Goal: Information Seeking & Learning: Learn about a topic

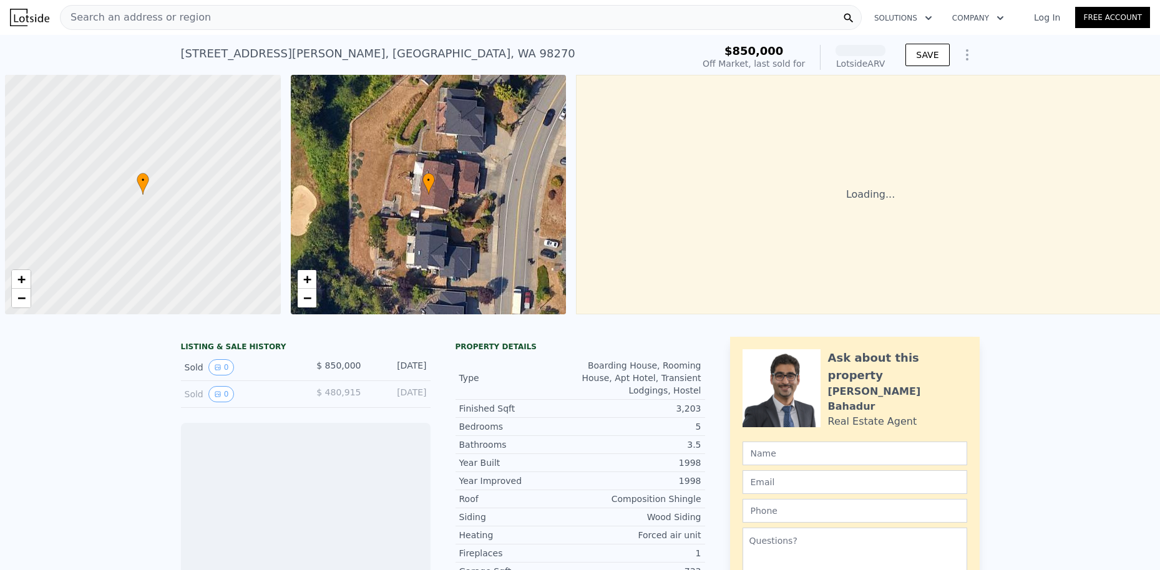
scroll to position [0, 5]
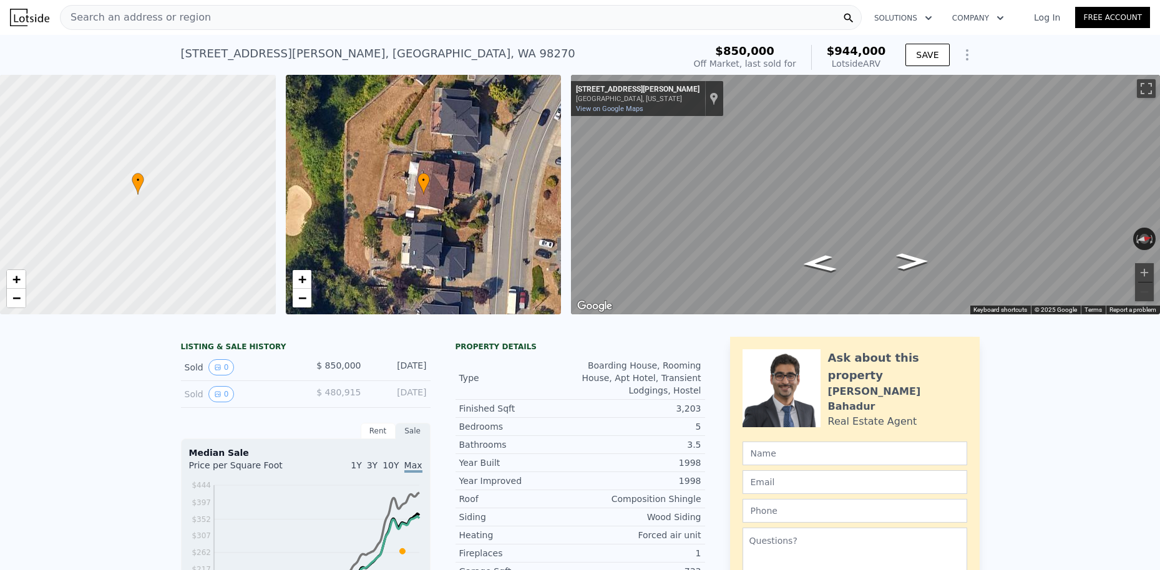
click at [240, 12] on div "Search an address or region" at bounding box center [461, 17] width 802 height 25
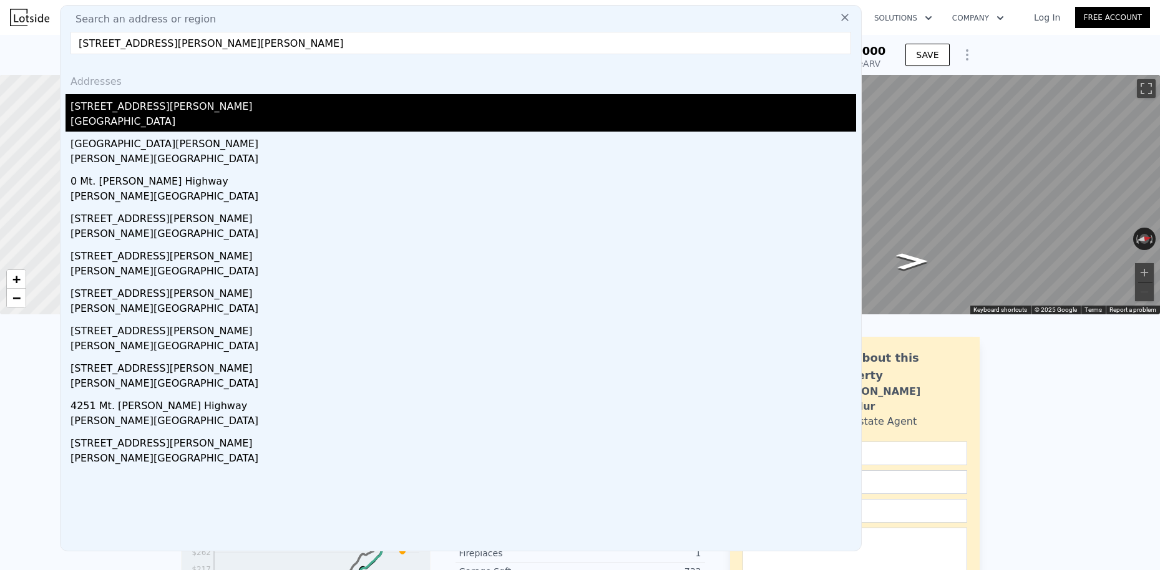
type input "[STREET_ADDRESS][PERSON_NAME][PERSON_NAME]"
click at [123, 114] on div "[GEOGRAPHIC_DATA]" at bounding box center [464, 122] width 786 height 17
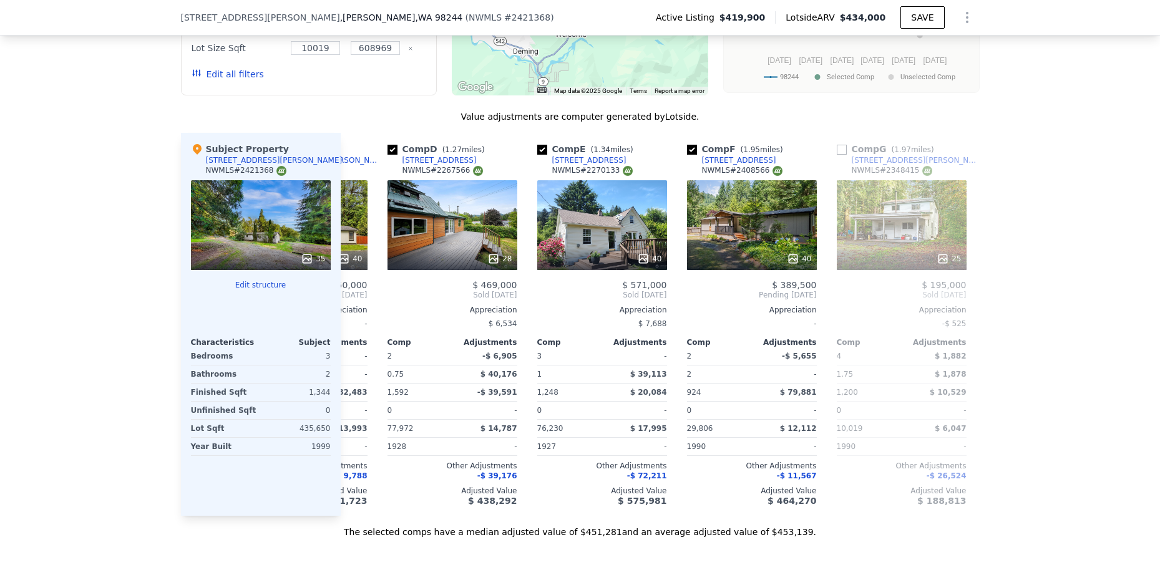
scroll to position [0, 439]
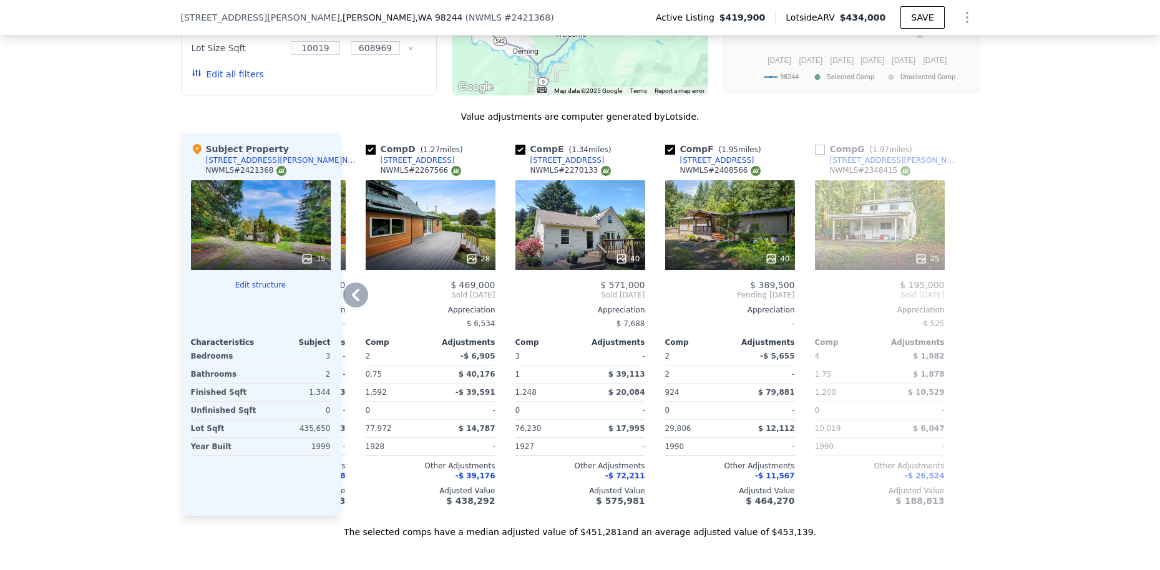
click at [895, 220] on div "25" at bounding box center [880, 225] width 130 height 90
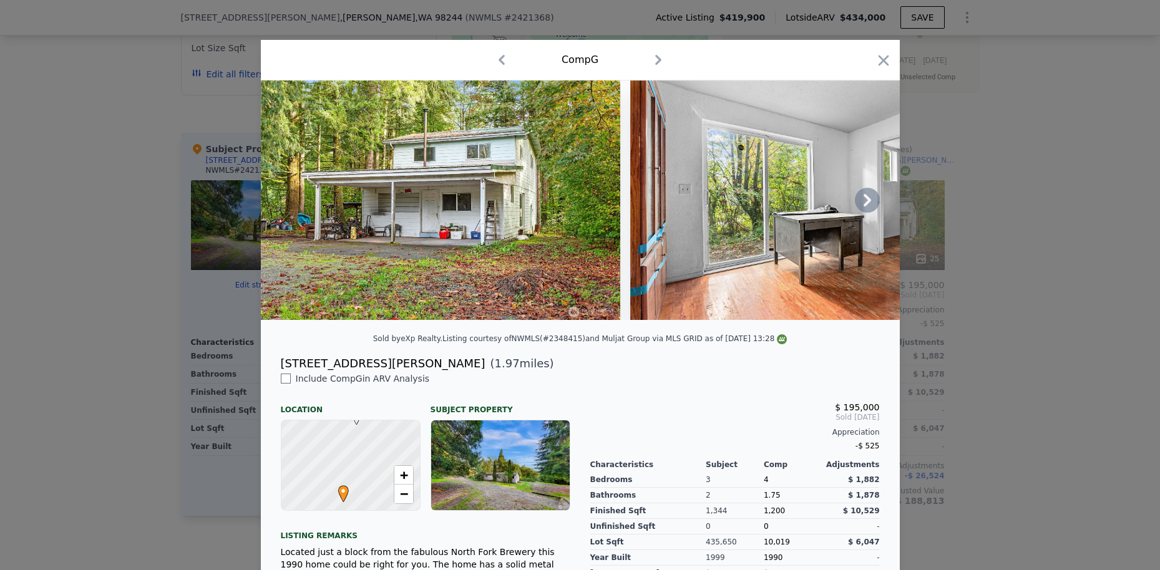
click at [484, 192] on img at bounding box center [441, 201] width 360 height 240
click at [869, 201] on icon at bounding box center [867, 200] width 7 height 12
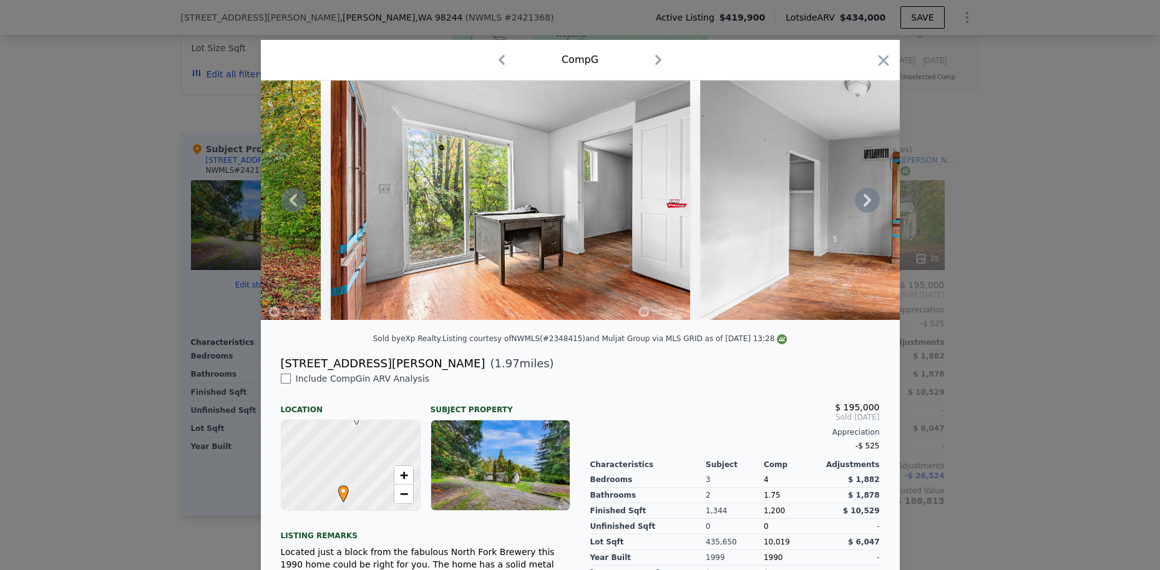
click at [869, 201] on icon at bounding box center [867, 200] width 7 height 12
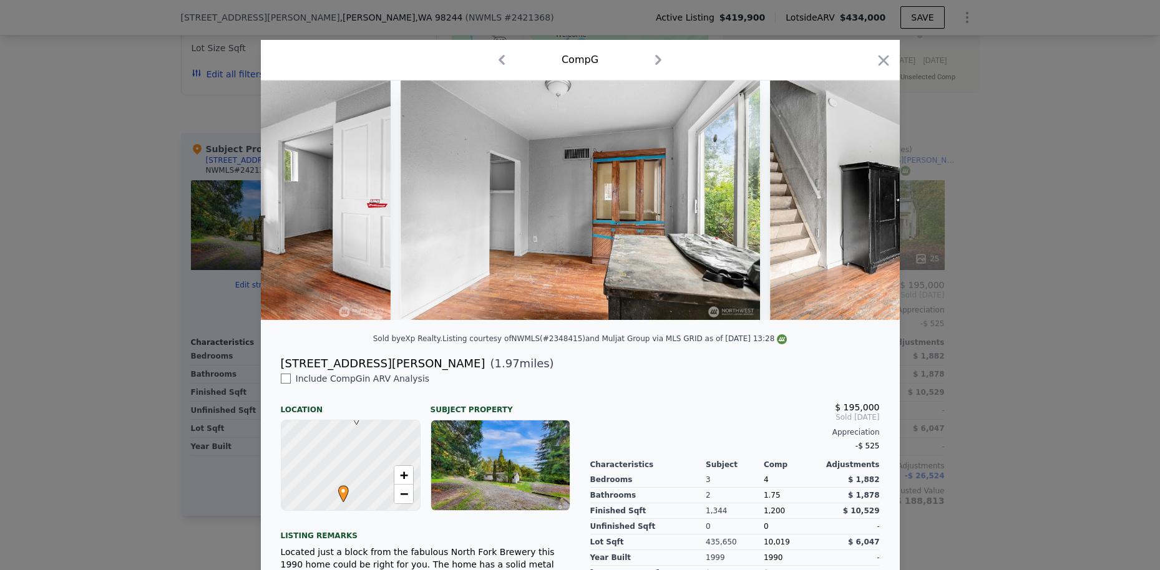
click at [869, 201] on img at bounding box center [950, 201] width 360 height 240
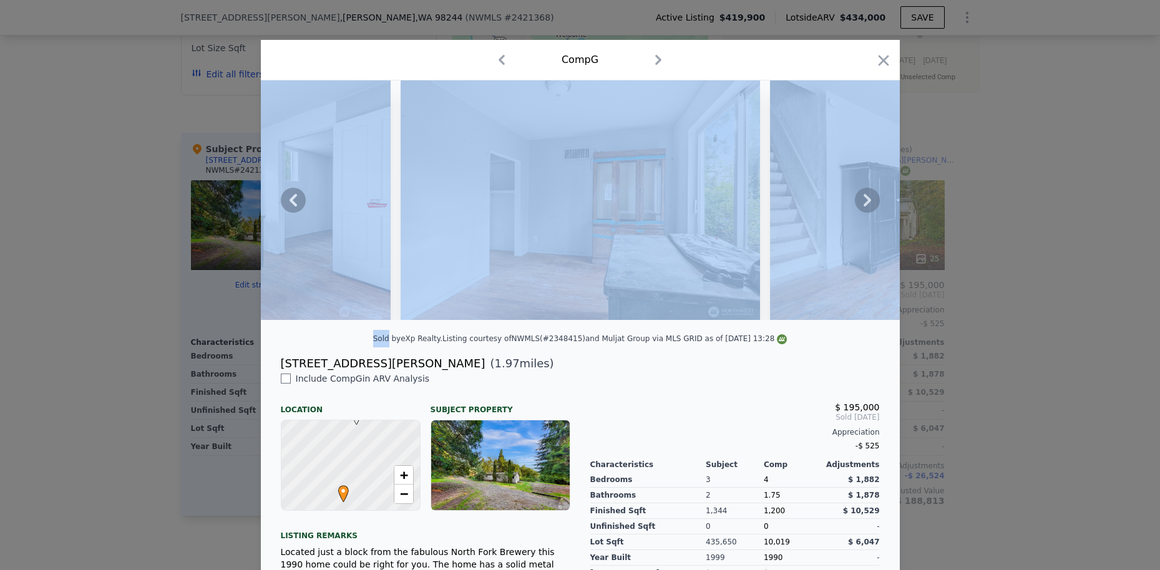
click at [869, 201] on icon at bounding box center [867, 200] width 7 height 12
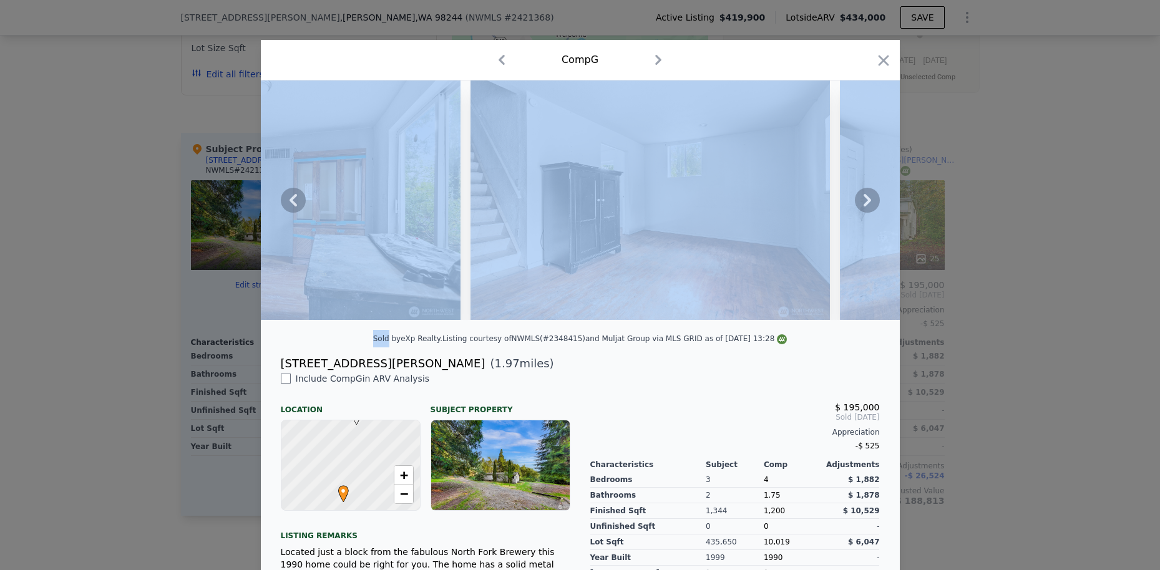
click at [869, 201] on icon at bounding box center [867, 200] width 7 height 12
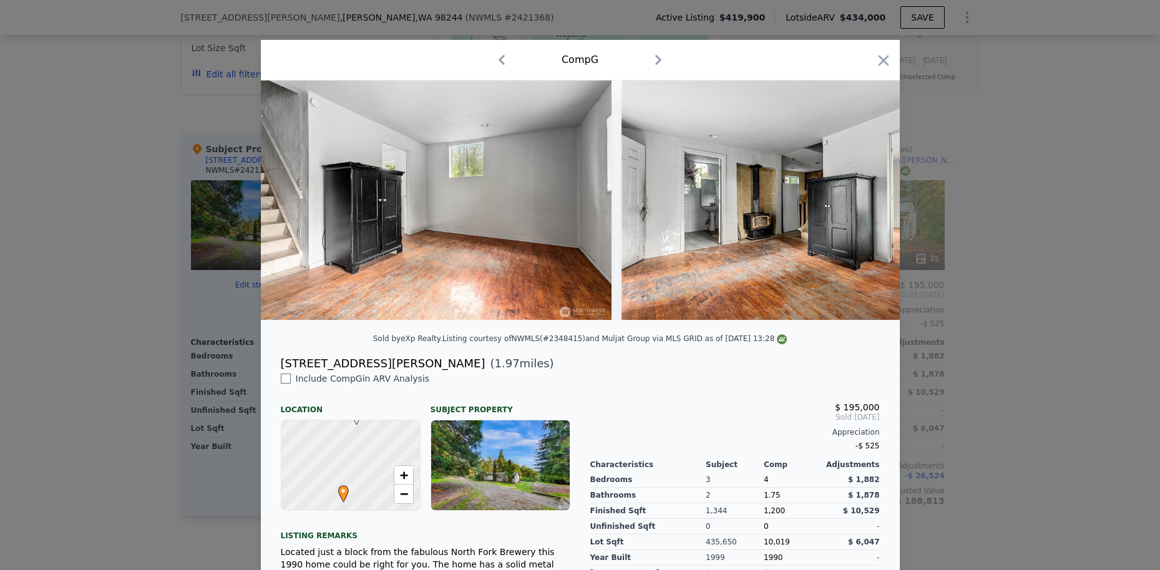
scroll to position [0, 1198]
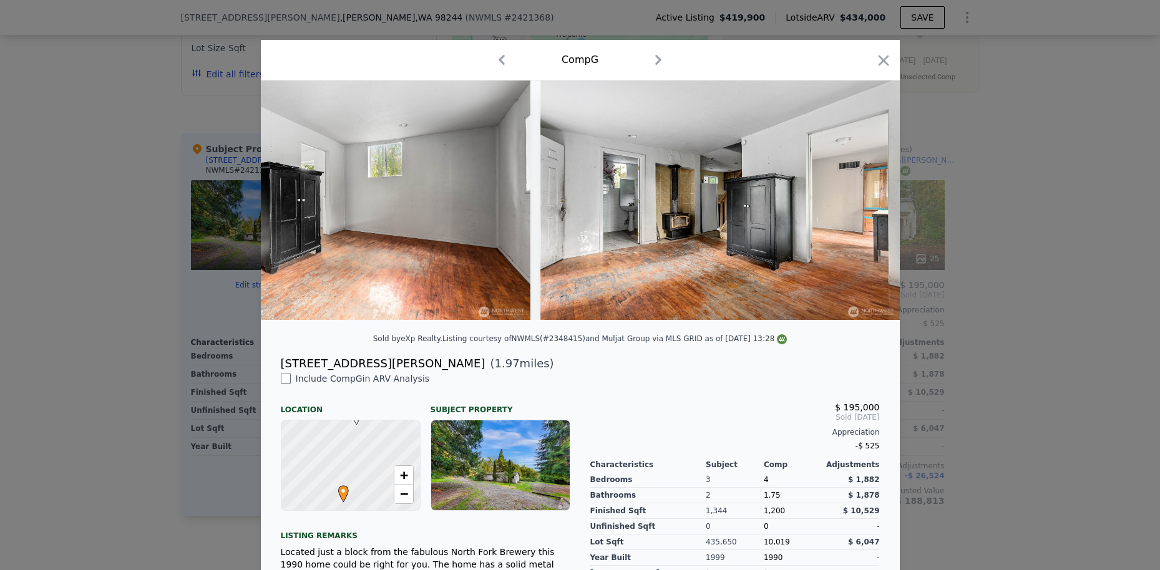
click at [869, 201] on img at bounding box center [721, 201] width 360 height 240
click at [864, 194] on icon at bounding box center [867, 200] width 7 height 12
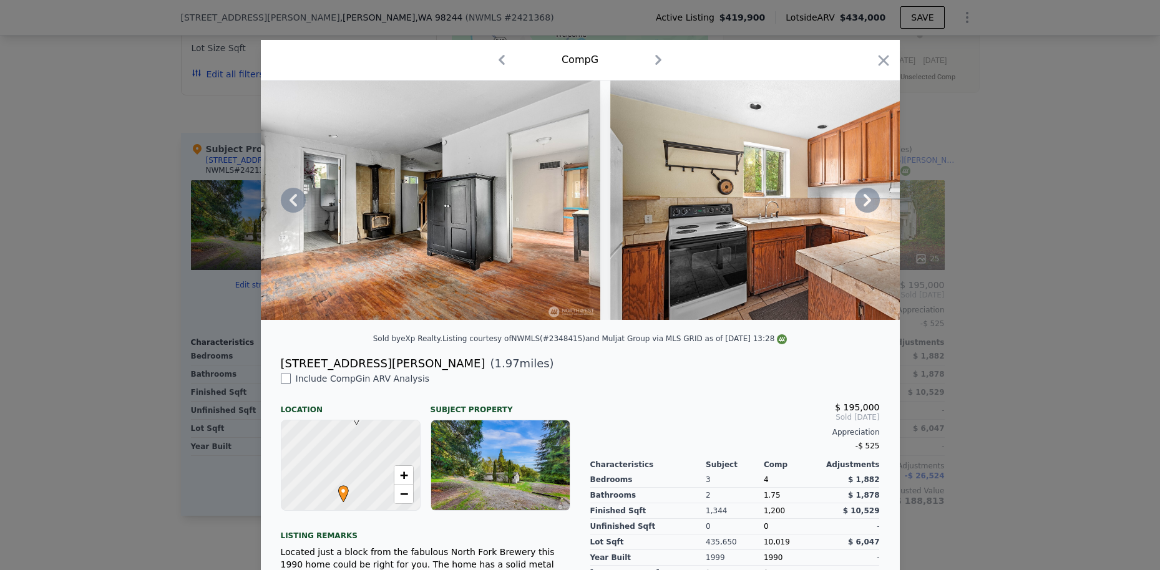
scroll to position [147, 0]
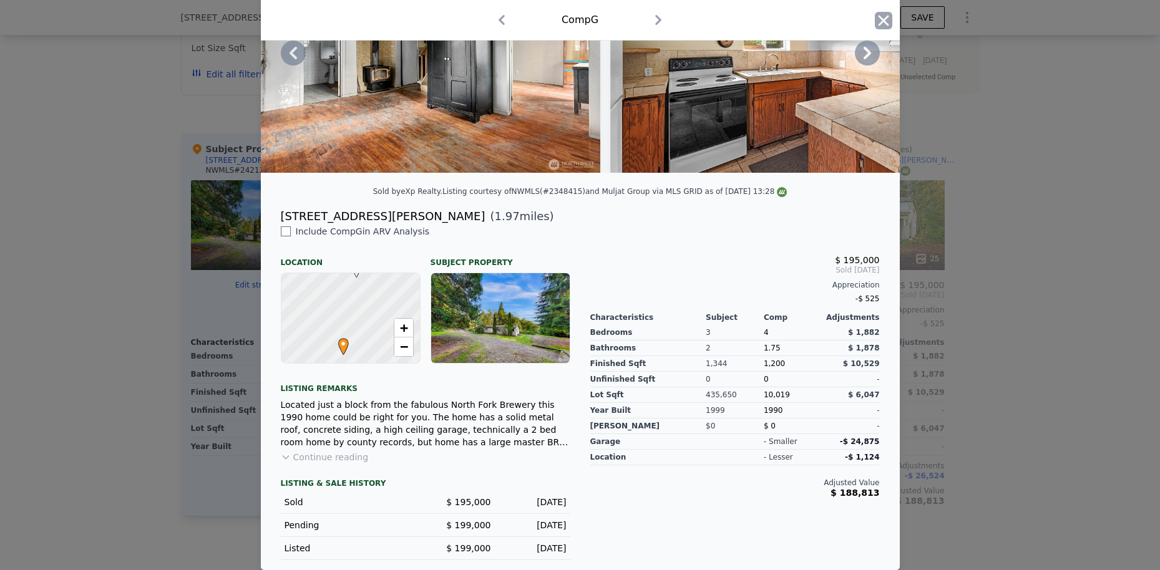
click at [881, 22] on icon "button" at bounding box center [883, 20] width 11 height 11
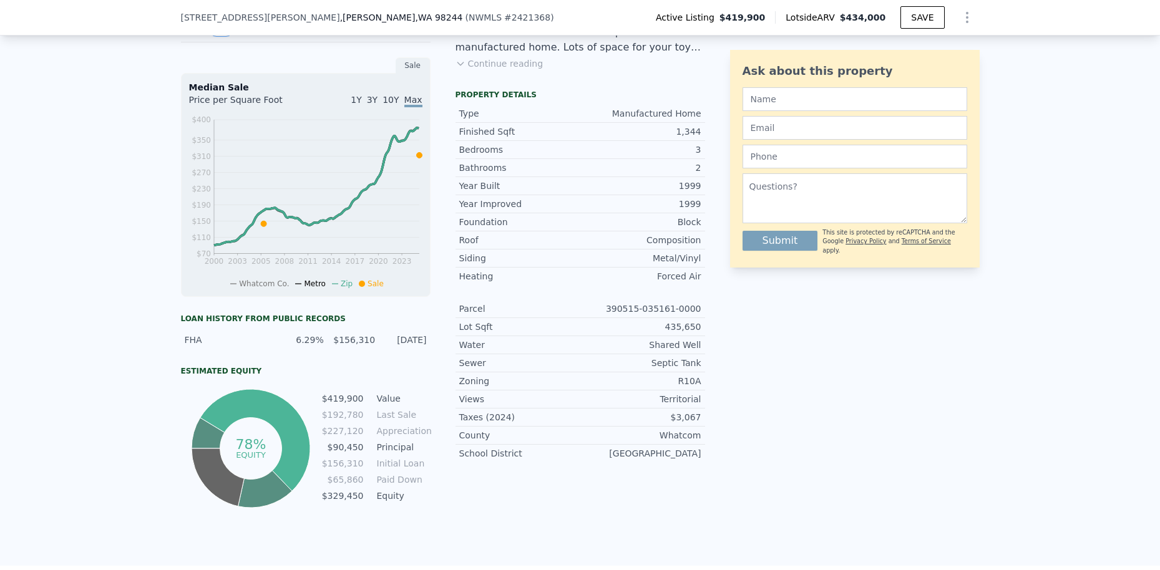
scroll to position [379, 0]
click at [506, 355] on div "Sewer Septic Tank" at bounding box center [581, 364] width 250 height 18
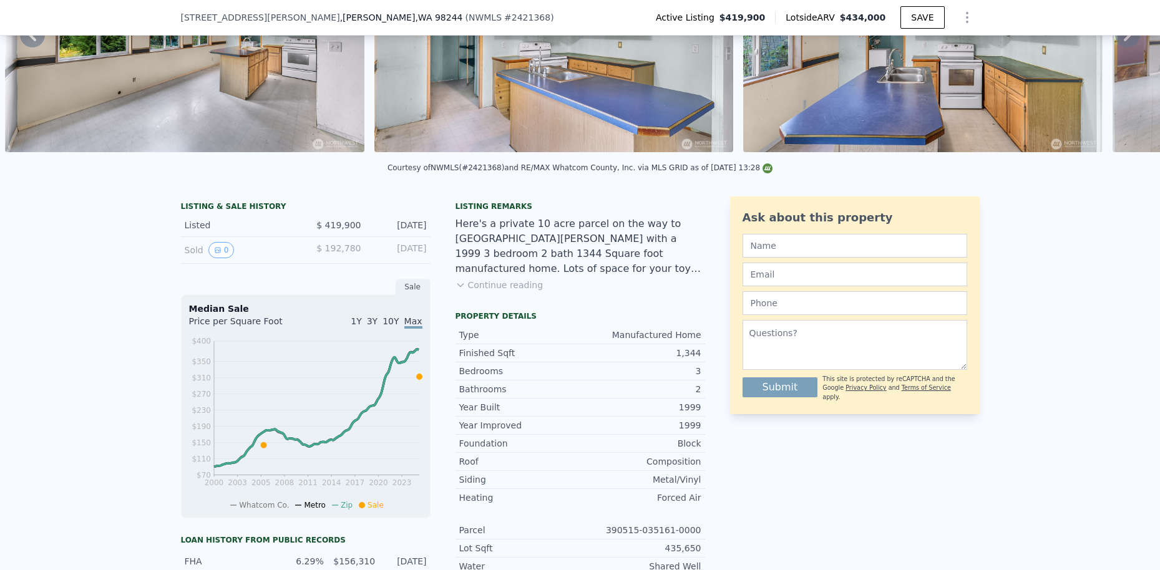
scroll to position [161, 0]
